Goal: Information Seeking & Learning: Stay updated

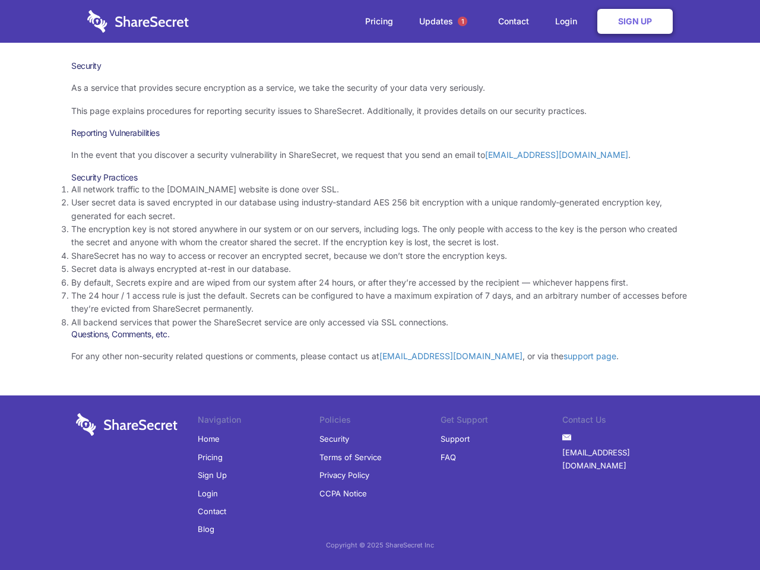
click at [380, 285] on li "By default, Secrets expire and are wiped from our system after 24 hours, or aft…" at bounding box center [380, 282] width 618 height 13
click at [463, 21] on span "1" at bounding box center [463, 22] width 10 height 10
